Goal: Information Seeking & Learning: Understand process/instructions

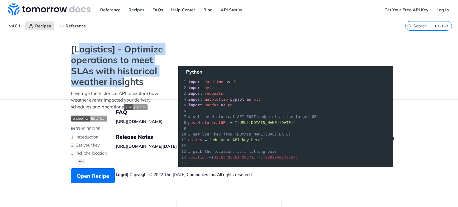
drag, startPoint x: 88, startPoint y: 46, endPoint x: 130, endPoint y: 85, distance: 57.3
click at [129, 84] on strong "[Logistics] - Optimize operations to meet SLAs with historical weather insights" at bounding box center [118, 66] width 95 height 44
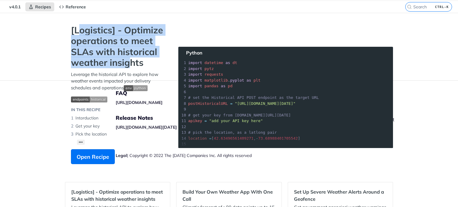
scroll to position [30, 0]
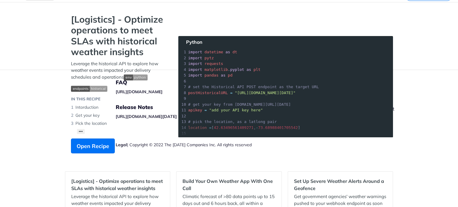
click at [127, 101] on div "[Logistics] - Optimize operations to meet SLAs with historical weather insights…" at bounding box center [118, 86] width 107 height 145
drag, startPoint x: 75, startPoint y: 67, endPoint x: 90, endPoint y: 72, distance: 15.5
click at [90, 72] on p "Leverage the historical API to explore how weather events impacted your deliver…" at bounding box center [118, 71] width 95 height 20
drag, startPoint x: 38, startPoint y: 76, endPoint x: 35, endPoint y: 74, distance: 3.5
click at [37, 76] on footer "FAQ [URL][DOMAIN_NAME] Release Notes [URL][DOMAIN_NAME][DATE] Legal | Copyright…" at bounding box center [229, 124] width 458 height 108
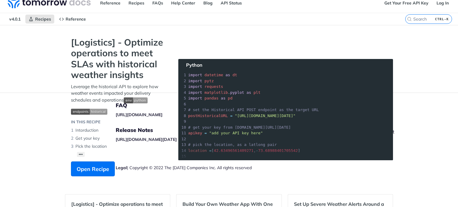
scroll to position [0, 0]
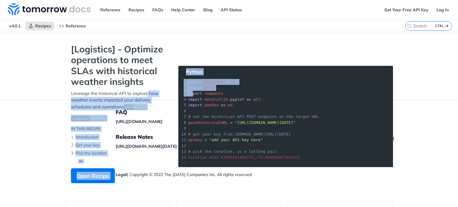
drag, startPoint x: 157, startPoint y: 90, endPoint x: 190, endPoint y: 94, distance: 32.7
click at [190, 94] on section "[Logistics] - Optimize operations to meet SLAs with historical weather insights…" at bounding box center [229, 119] width 328 height 151
click at [115, 104] on p "Leverage the historical API to explore how weather events impacted your deliver…" at bounding box center [118, 100] width 95 height 20
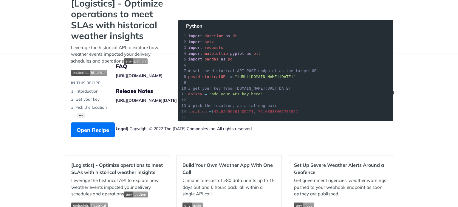
scroll to position [60, 0]
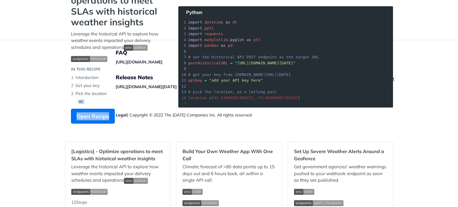
drag, startPoint x: 117, startPoint y: 115, endPoint x: 141, endPoint y: 111, distance: 24.1
click at [141, 111] on div "[Logistics] - Optimize operations to meet SLAs with historical weather insights…" at bounding box center [118, 56] width 107 height 145
click at [87, 95] on li "Pick the location" at bounding box center [118, 94] width 95 height 8
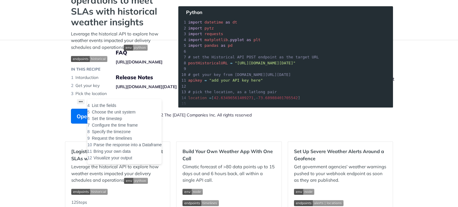
click at [80, 101] on button "••• List the fields Choose the unit system Set the timestep Configure the time …" at bounding box center [81, 101] width 8 height 5
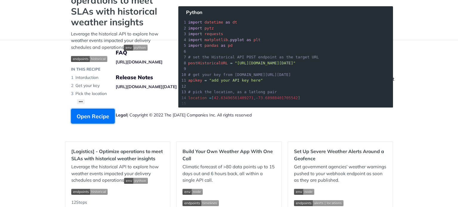
drag, startPoint x: 97, startPoint y: 109, endPoint x: 149, endPoint y: 150, distance: 66.1
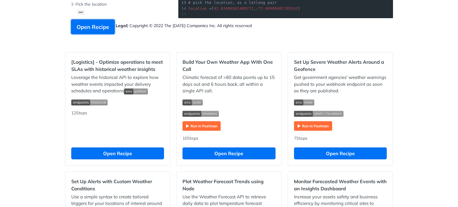
scroll to position [119, 0]
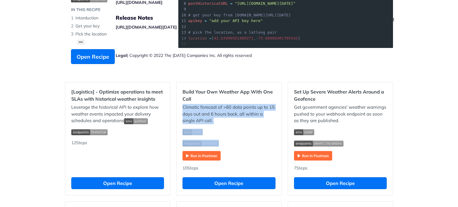
drag, startPoint x: 182, startPoint y: 107, endPoint x: 200, endPoint y: 145, distance: 42.3
click at [200, 145] on div "Climatic forecast of >80 data points up to 15 days out and 6 hours back, all wi…" at bounding box center [228, 132] width 93 height 57
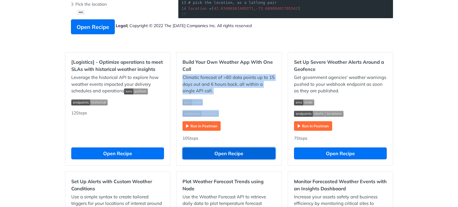
click at [233, 153] on button "Open Recipe" at bounding box center [228, 154] width 93 height 12
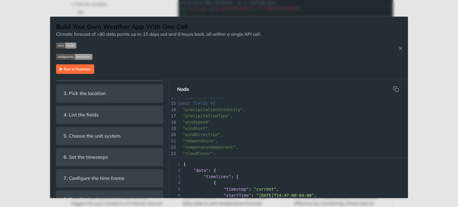
scroll to position [89, 0]
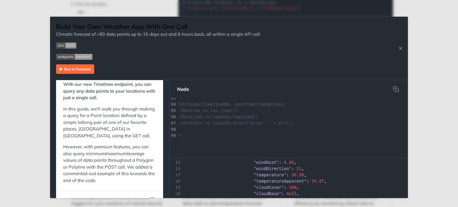
click at [37, 129] on div "Jump to Content Reference Recipes FAQs Help Center Blog API Status Recipes Refe…" at bounding box center [229, 103] width 458 height 207
